Goal: Task Accomplishment & Management: Complete application form

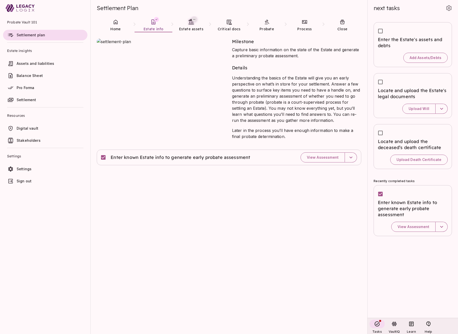
click at [217, 242] on div "Milestone Capture basic information on the state of the Estate and generate a p…" at bounding box center [229, 182] width 277 height 301
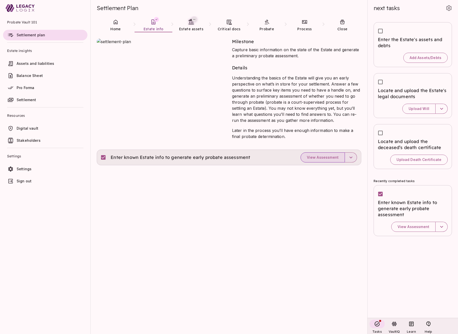
click at [323, 159] on span "View Assessment" at bounding box center [323, 157] width 32 height 5
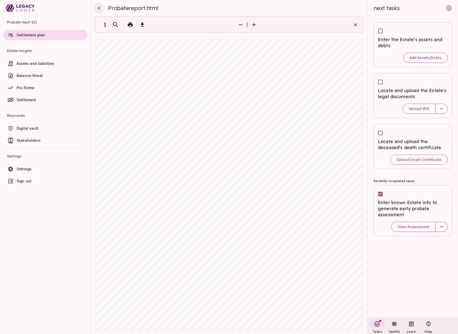
click at [98, 8] on icon "button" at bounding box center [99, 8] width 6 height 6
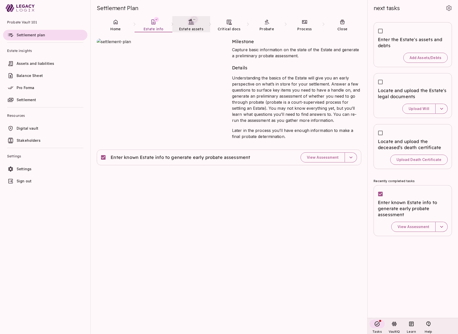
click at [194, 28] on span "Estate assets" at bounding box center [191, 29] width 24 height 5
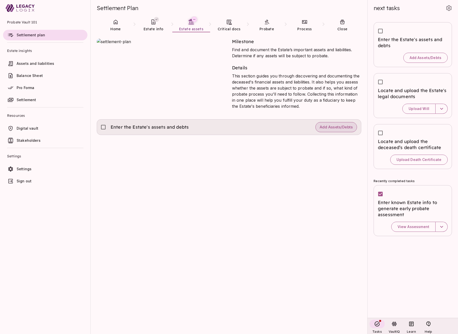
click at [333, 126] on span "Add Assets/Debts" at bounding box center [336, 127] width 33 height 5
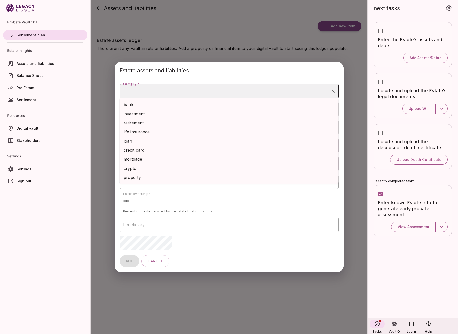
click at [180, 92] on input "Category *" at bounding box center [225, 91] width 207 height 10
click at [171, 106] on li "bank" at bounding box center [229, 104] width 219 height 9
type input "****"
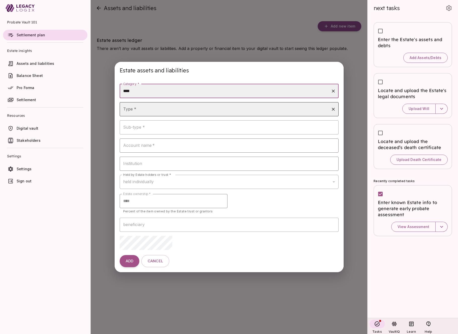
click at [164, 107] on input "Type *" at bounding box center [225, 109] width 207 height 10
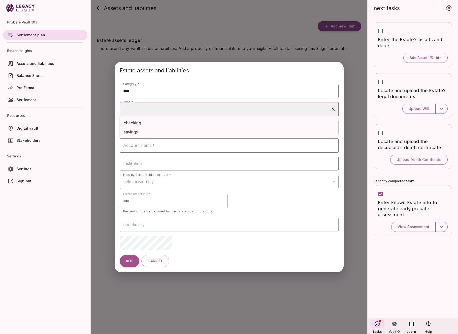
click at [161, 121] on li "checking" at bounding box center [229, 122] width 219 height 9
type input "********"
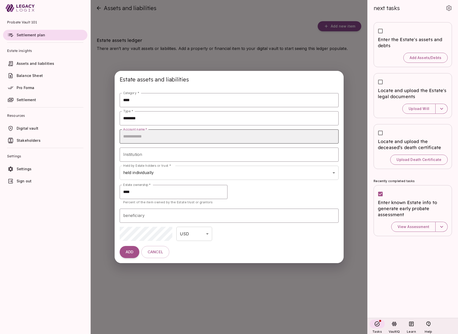
click at [156, 136] on input "Account name   *" at bounding box center [229, 136] width 219 height 14
type input "**********"
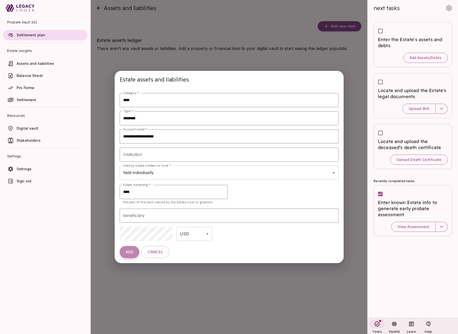
click at [126, 253] on span "ADD" at bounding box center [130, 251] width 8 height 5
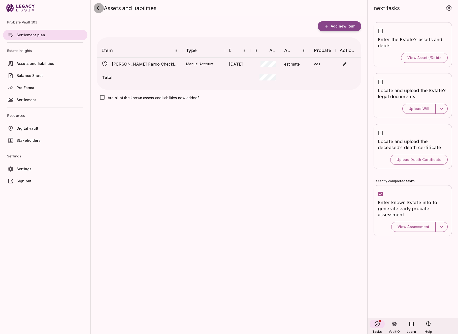
click at [99, 11] on icon "close" at bounding box center [99, 8] width 6 height 6
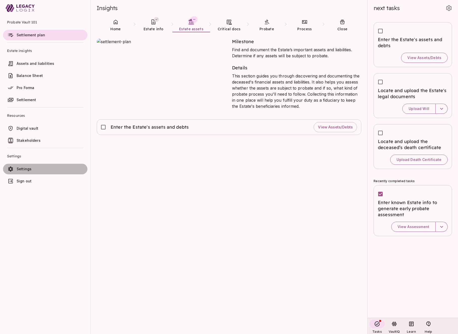
click at [33, 168] on span "Settings" at bounding box center [51, 168] width 69 height 5
